Goal: Check status

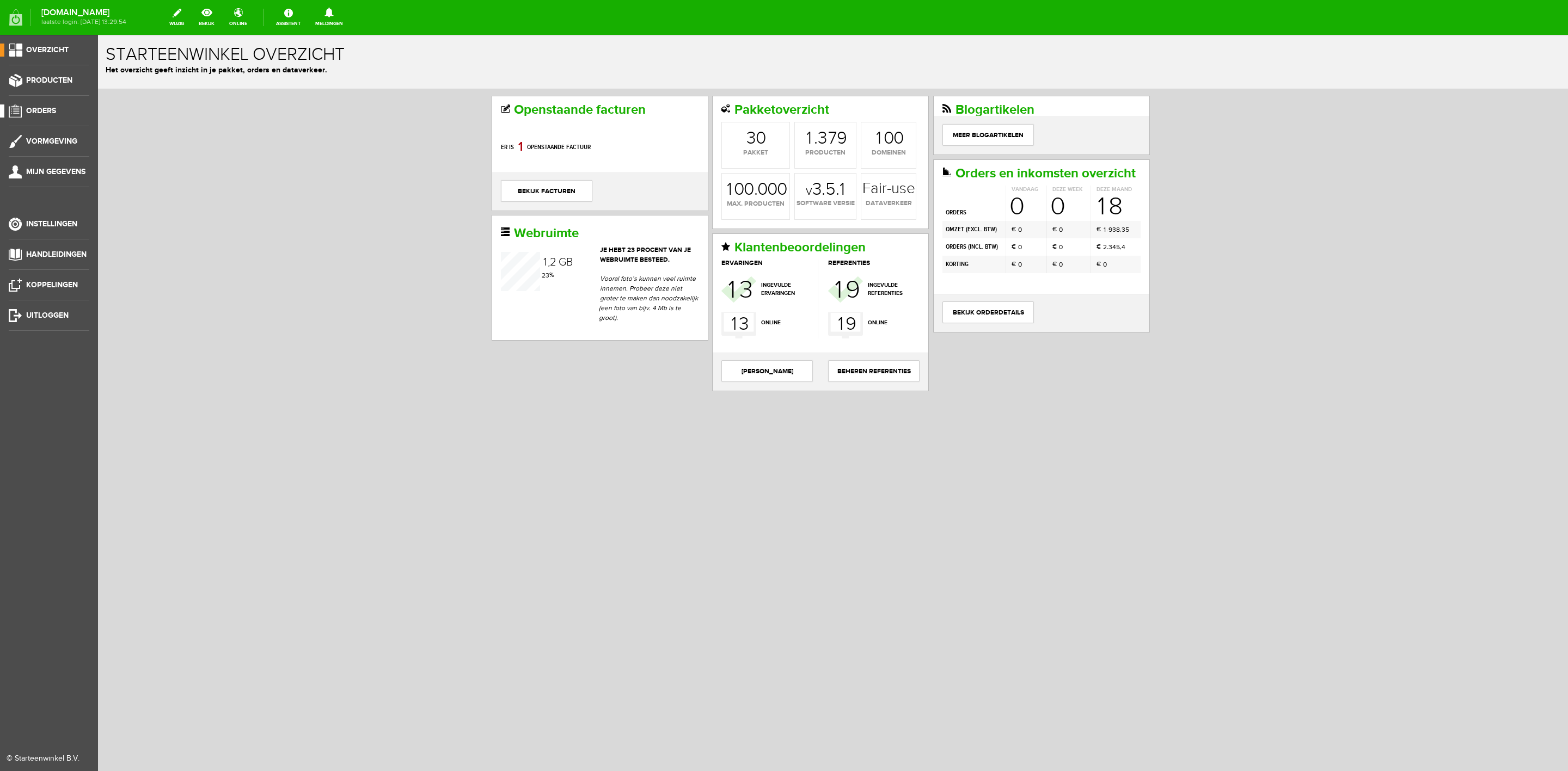
click at [54, 105] on link "Orders" at bounding box center [44, 111] width 89 height 13
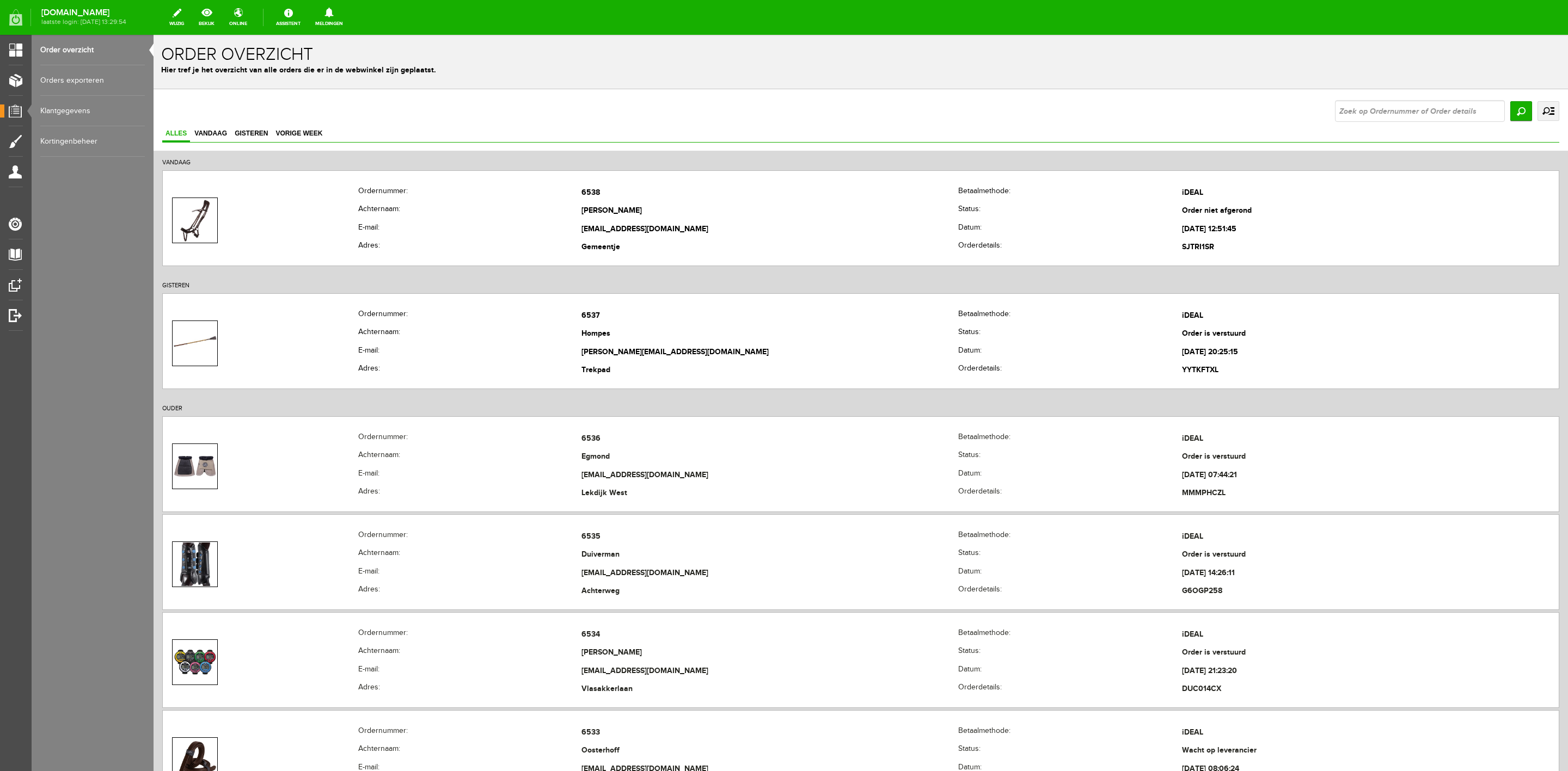
click at [1544, 116] on link "uitgebreid zoeken" at bounding box center [1549, 111] width 22 height 19
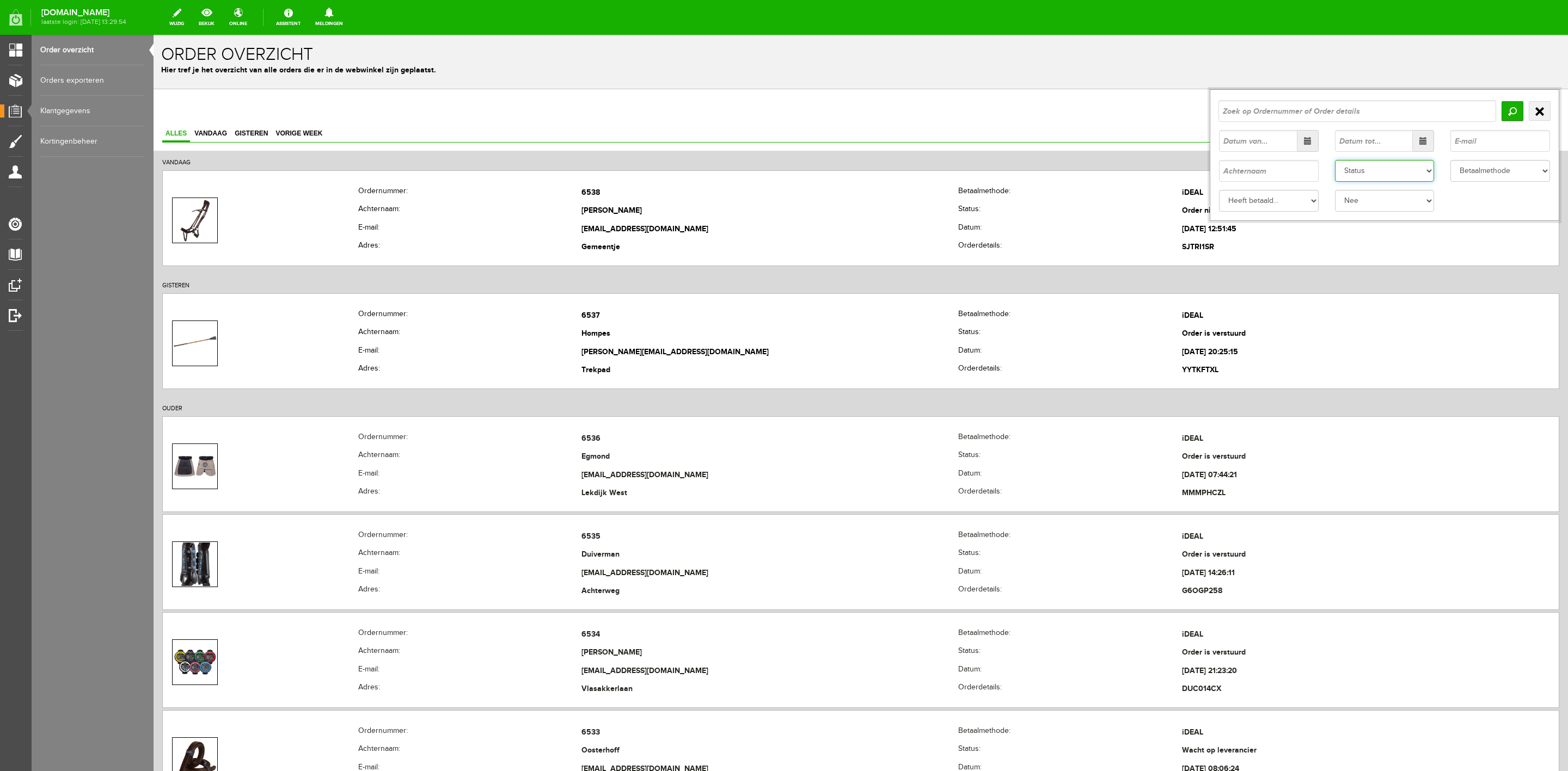
click at [1368, 175] on select "Status Order niet afgerond Nieuw Order in behandeling Wacht op leverancier Wach…" at bounding box center [1385, 171] width 100 height 22
click at [1335, 160] on select "Status Order niet afgerond Nieuw Order in behandeling Wacht op leverancier Wach…" at bounding box center [1385, 171] width 100 height 22
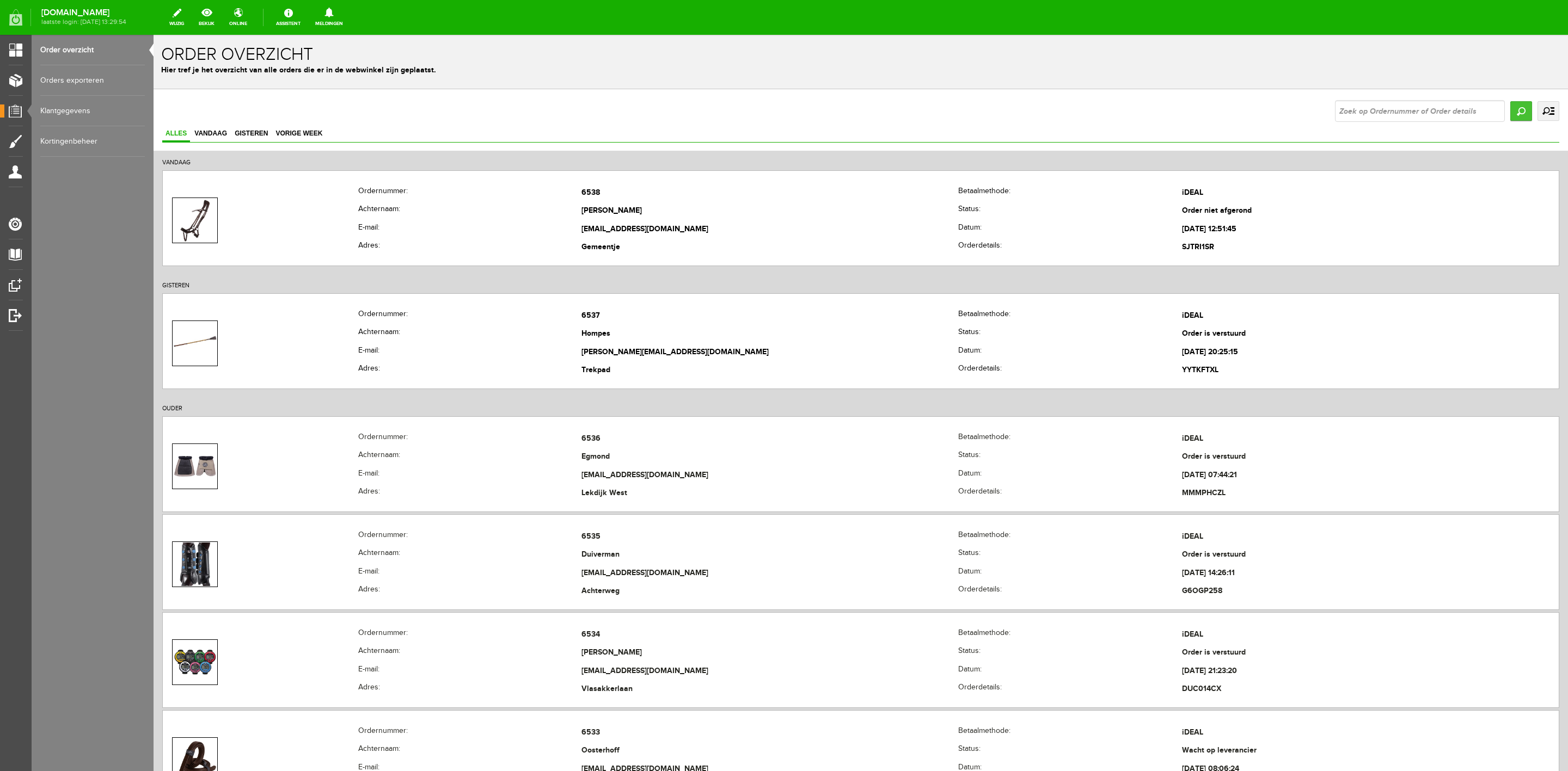
click at [1510, 116] on input "Zoeken" at bounding box center [1521, 111] width 22 height 19
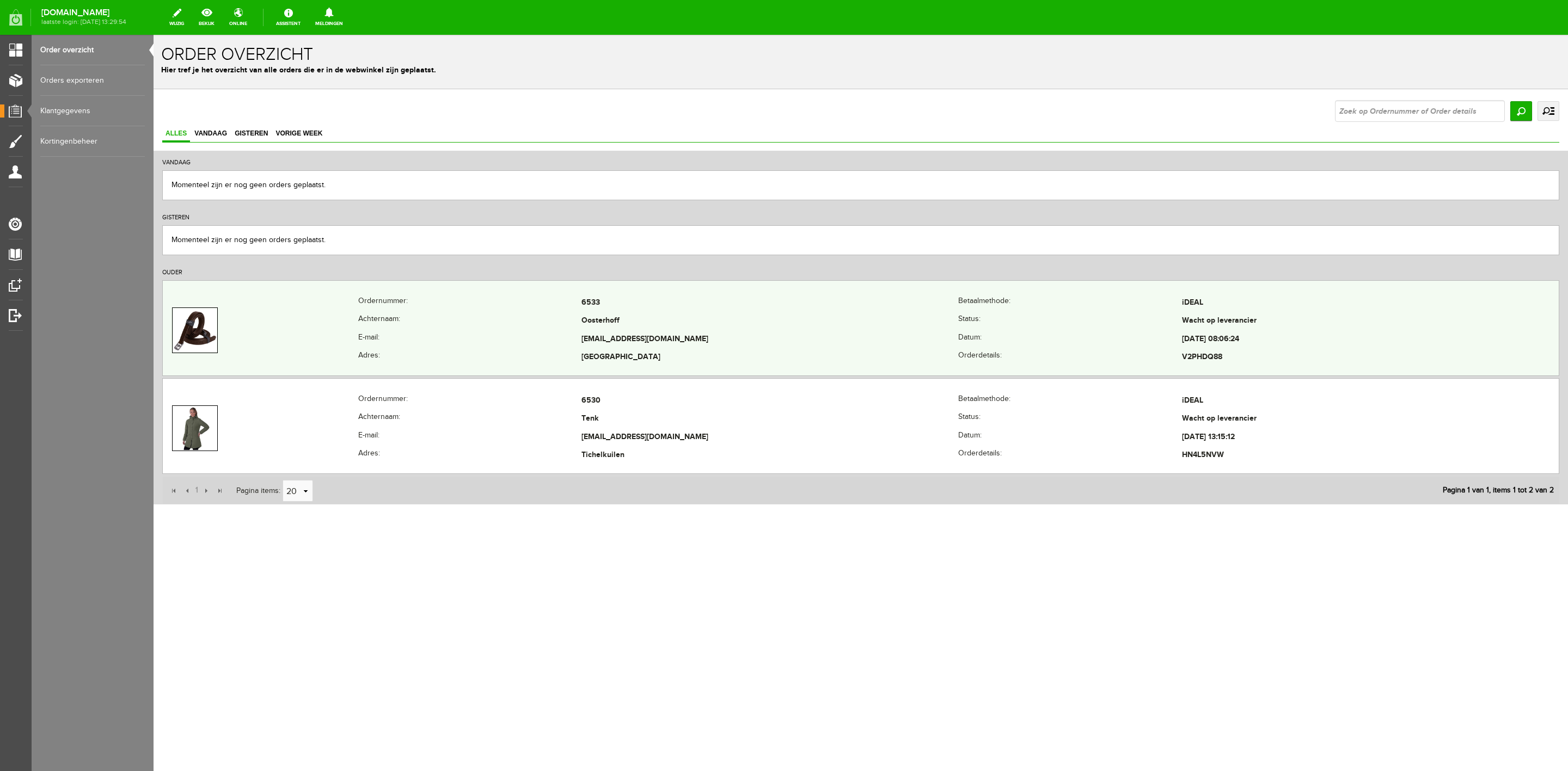
click at [569, 333] on th "E-mail:" at bounding box center [470, 340] width 223 height 18
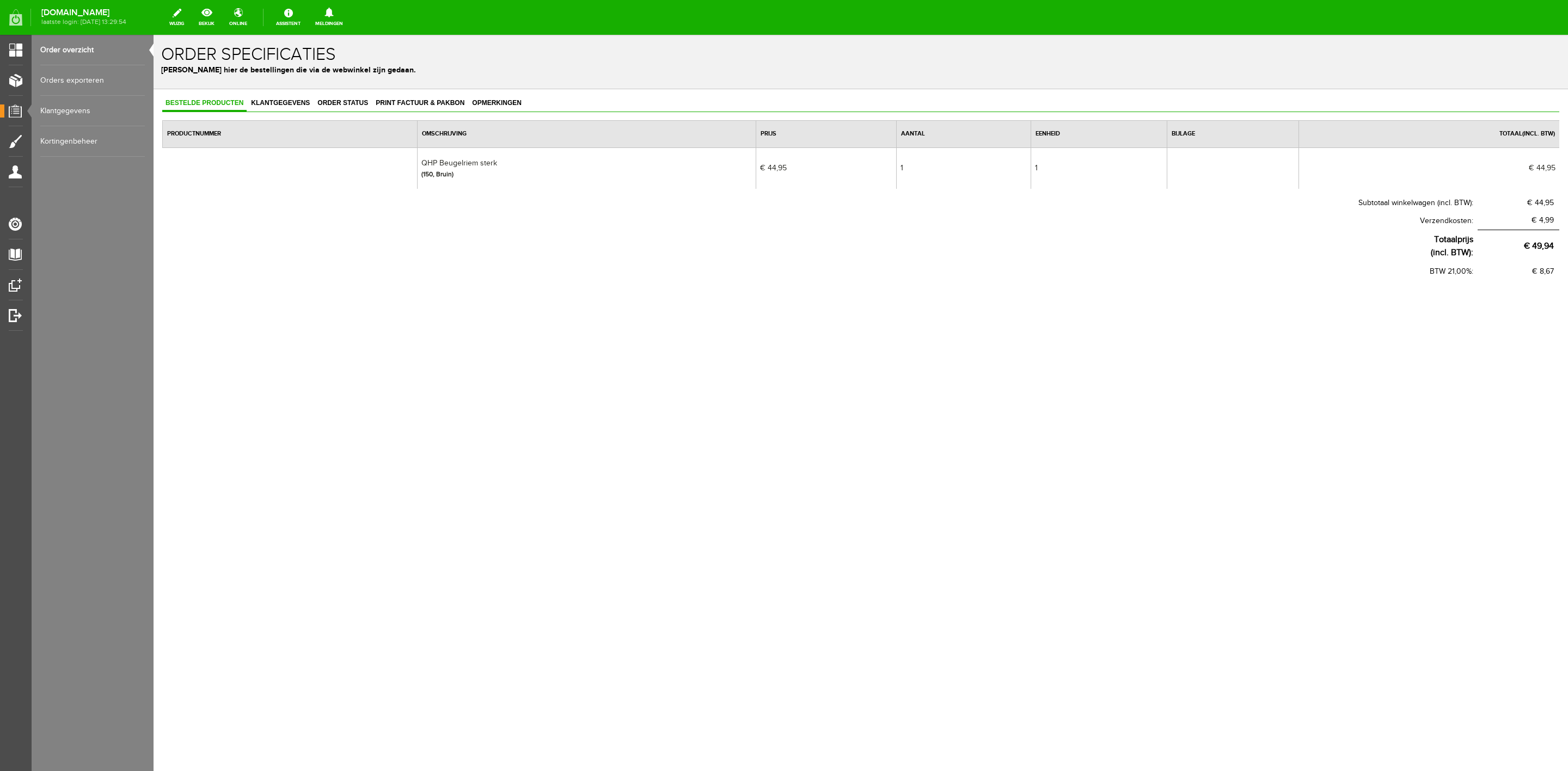
click at [446, 170] on div "(150, Bruin)" at bounding box center [586, 174] width 331 height 10
click at [92, 49] on link "Order overzicht" at bounding box center [93, 50] width 105 height 30
